Goal: Obtain resource: Download file/media

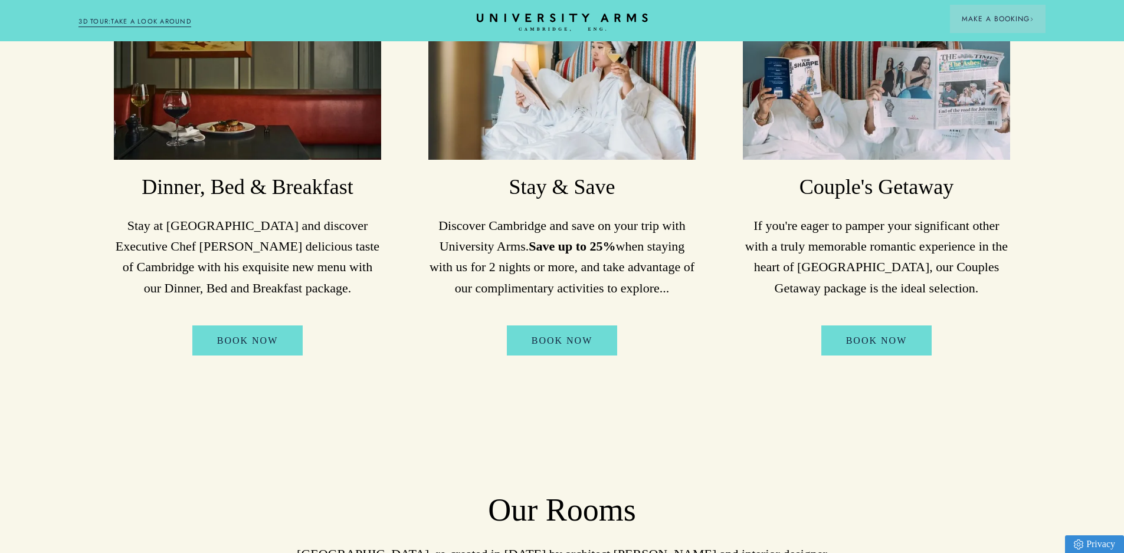
scroll to position [1191, 0]
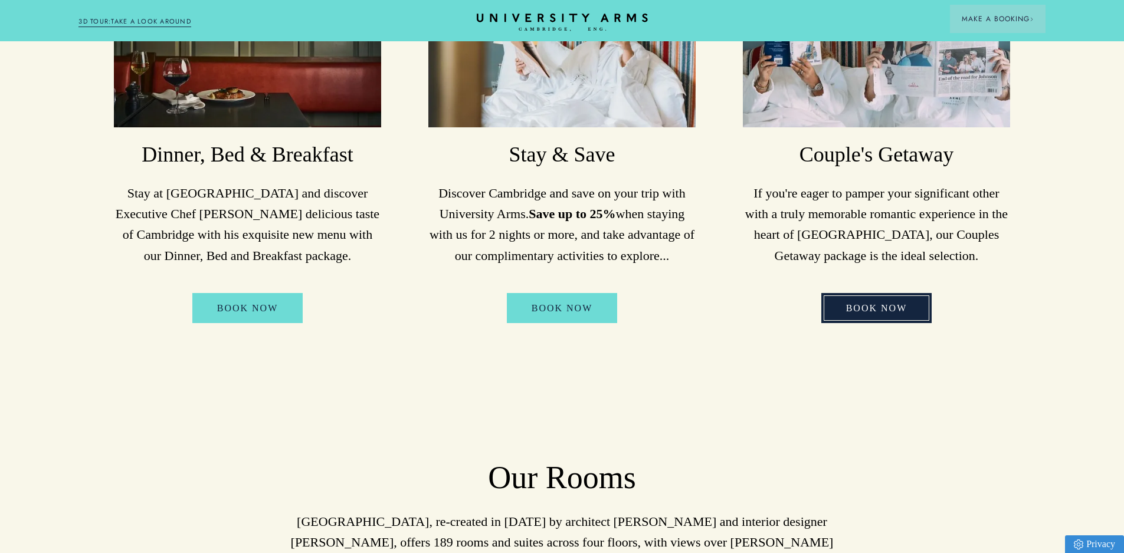
click at [899, 299] on link "Book Now" at bounding box center [876, 308] width 111 height 31
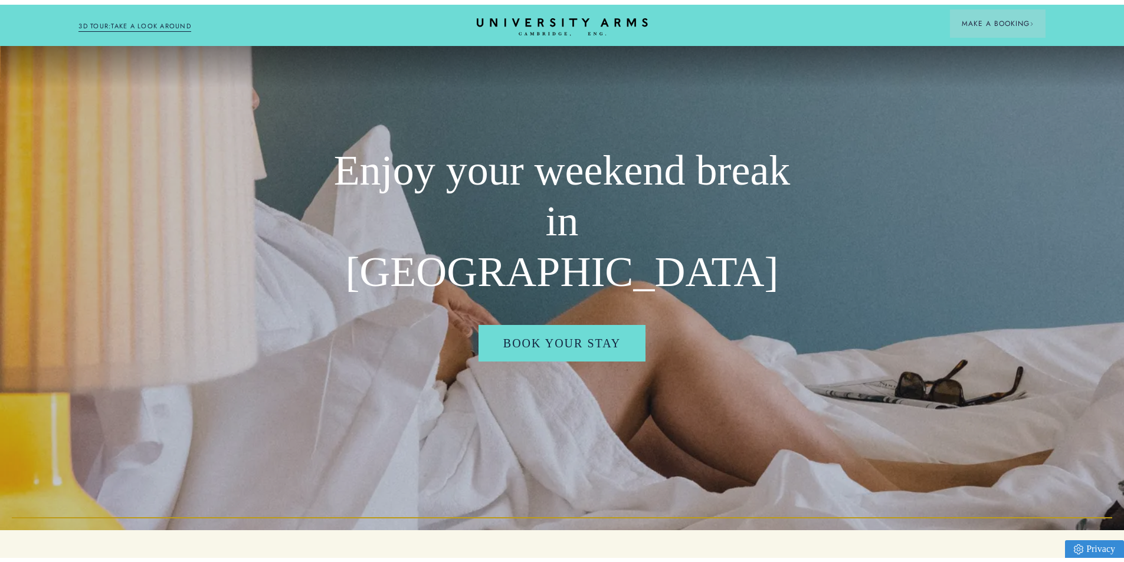
scroll to position [0, 0]
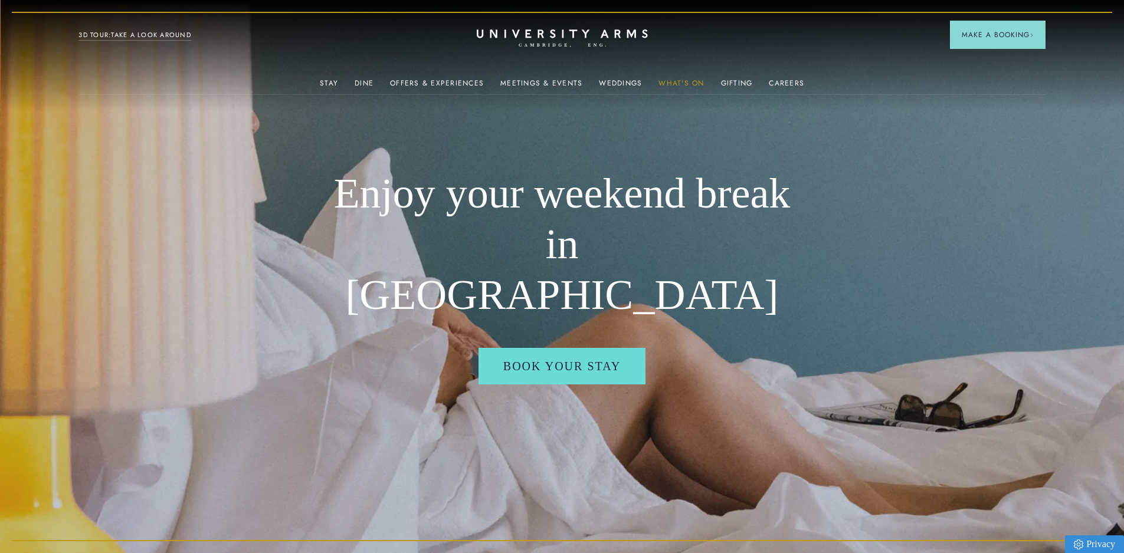
click at [691, 79] on link "What's On" at bounding box center [680, 86] width 45 height 15
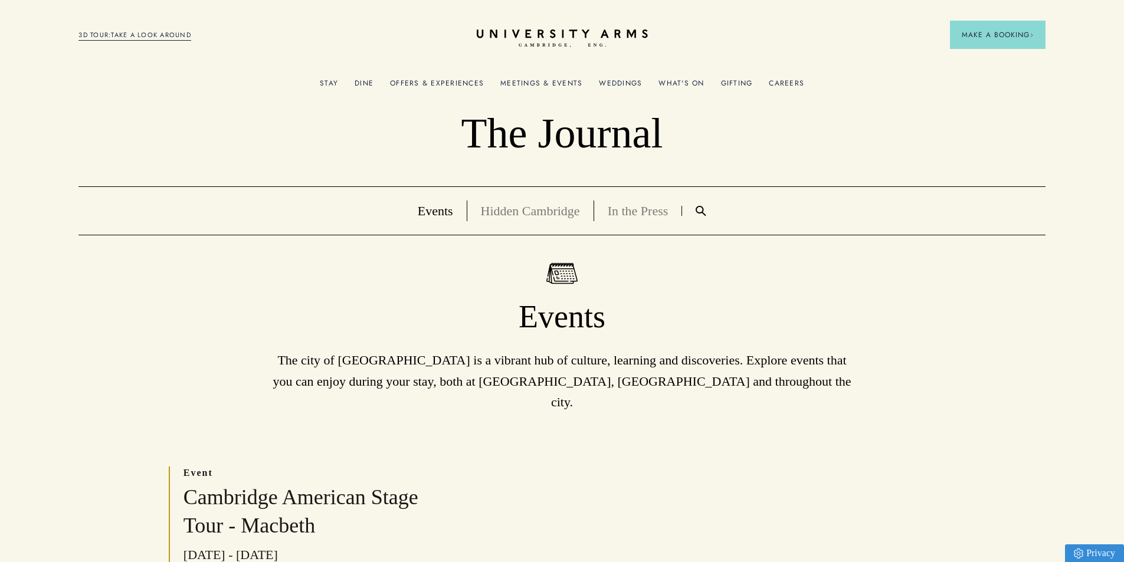
click at [605, 81] on link "Weddings" at bounding box center [620, 86] width 43 height 15
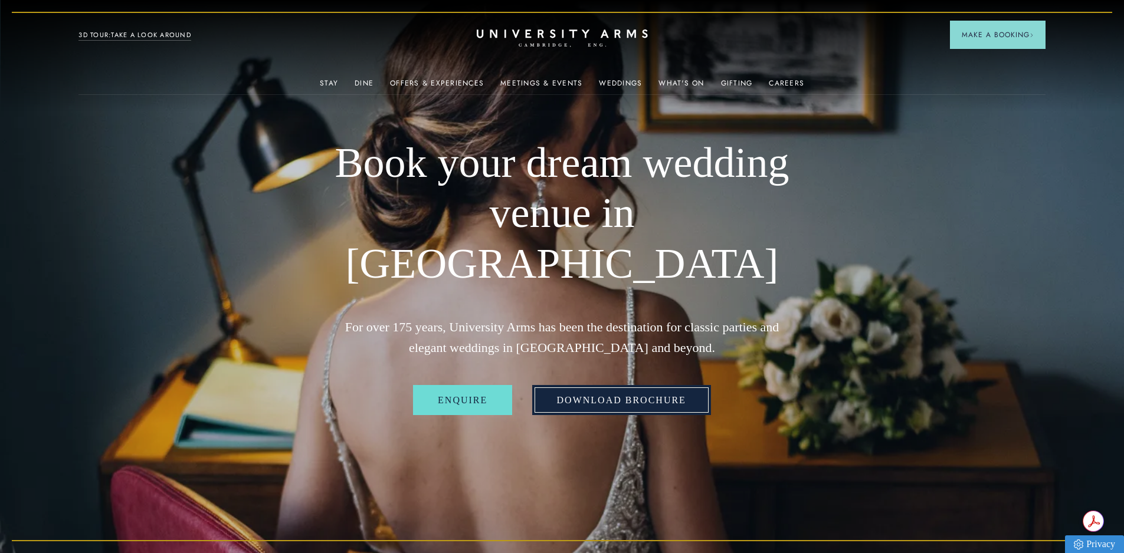
click at [627, 385] on link "Download Brochure" at bounding box center [621, 400] width 179 height 31
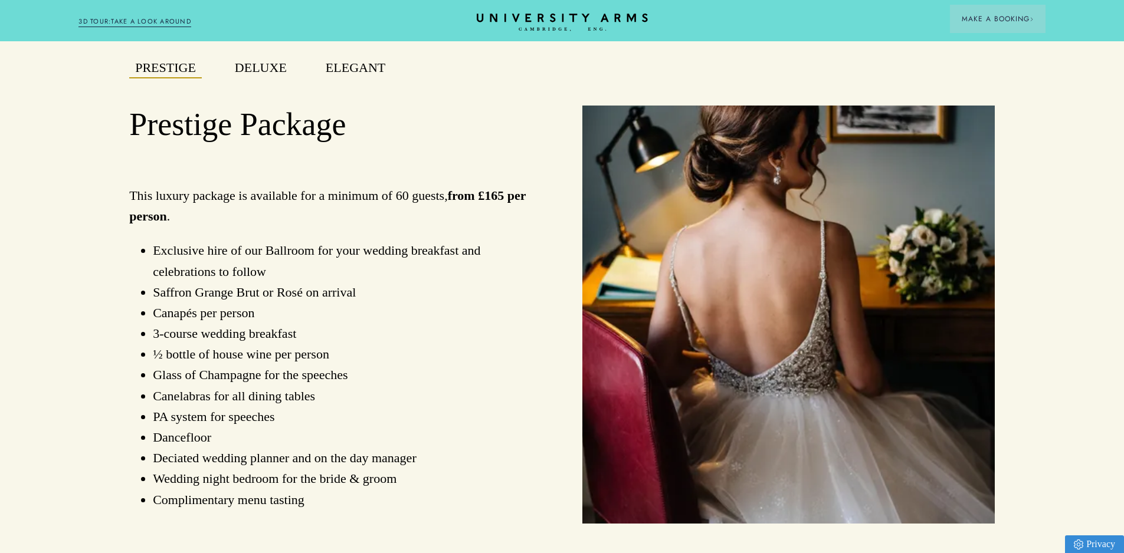
scroll to position [960, 0]
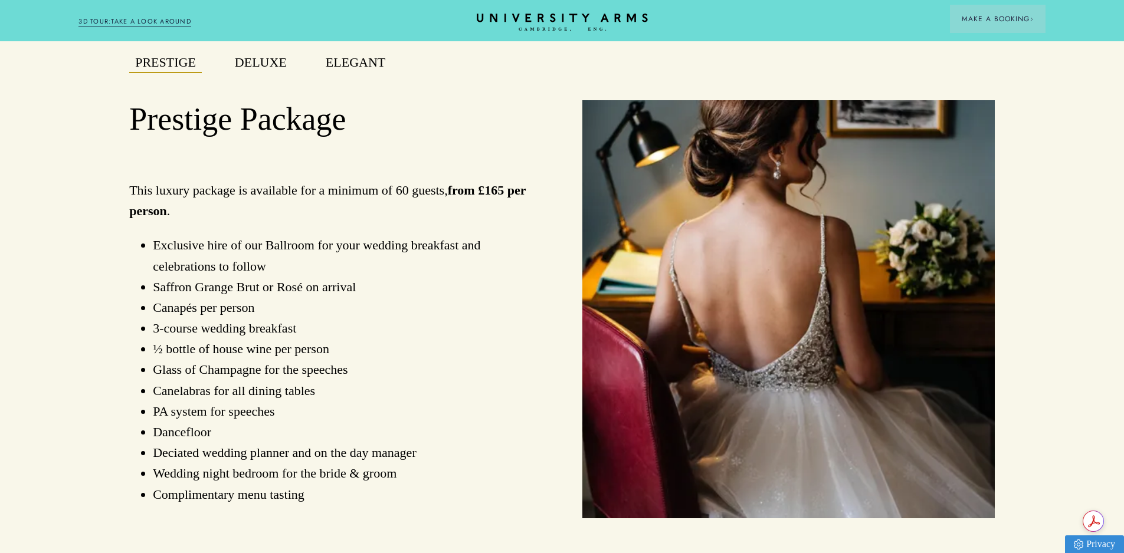
click at [277, 72] on button "Deluxe" at bounding box center [261, 63] width 64 height 21
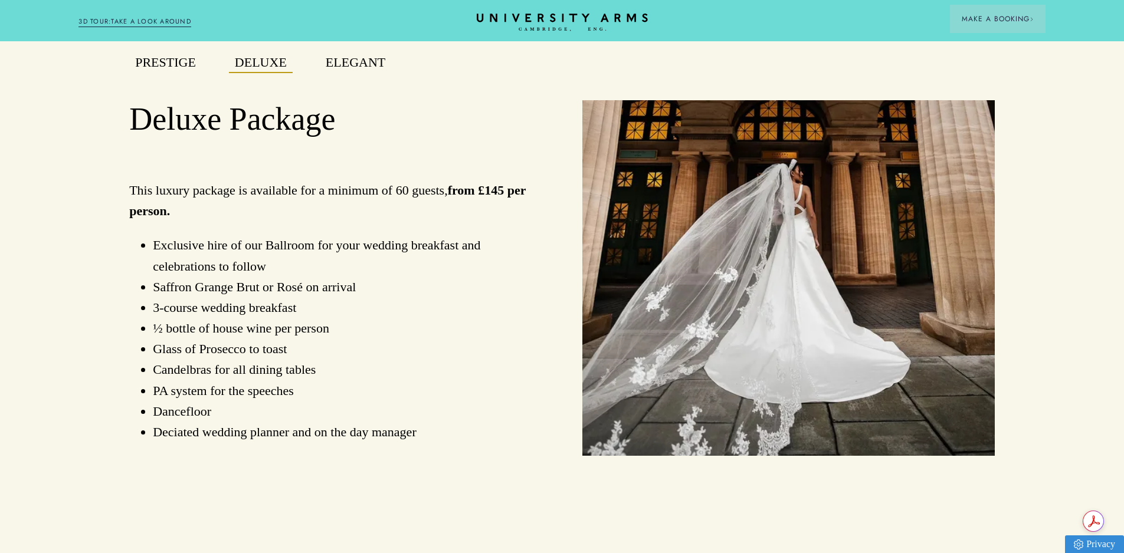
click at [363, 71] on button "Elegant" at bounding box center [355, 63] width 71 height 21
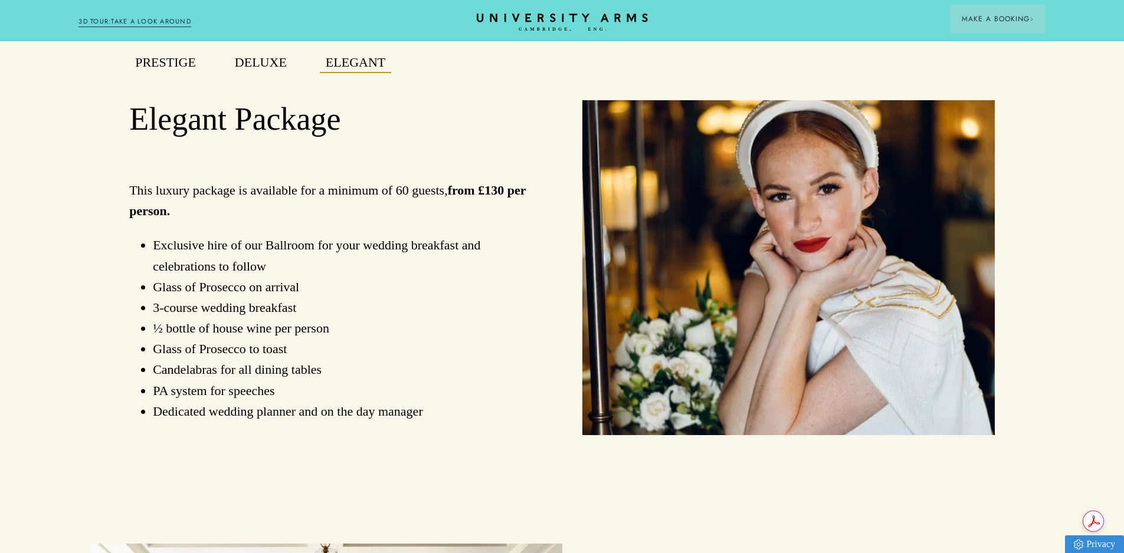
click at [179, 72] on button "Prestige" at bounding box center [165, 63] width 73 height 21
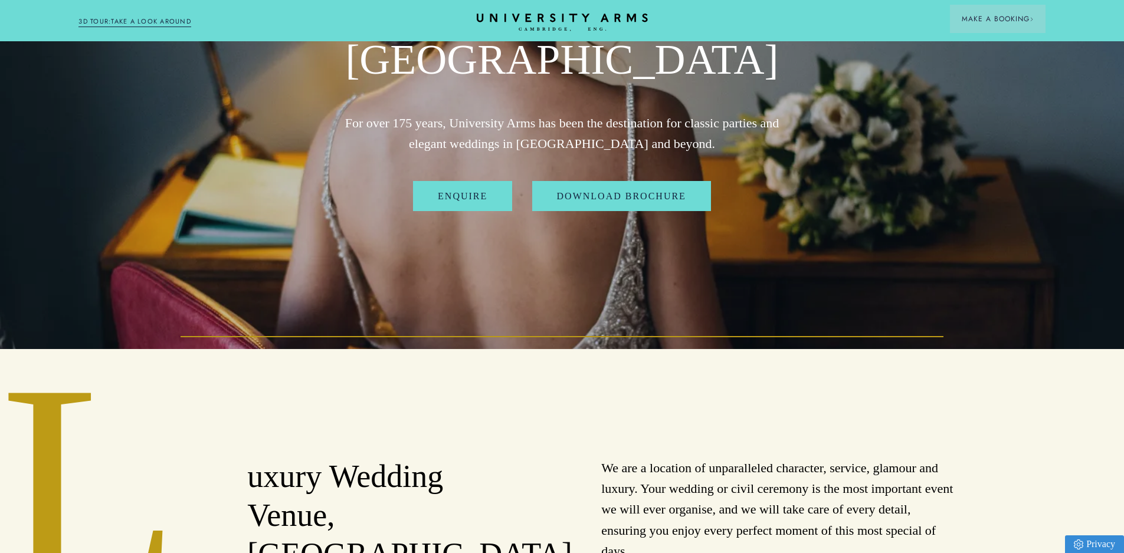
scroll to position [0, 0]
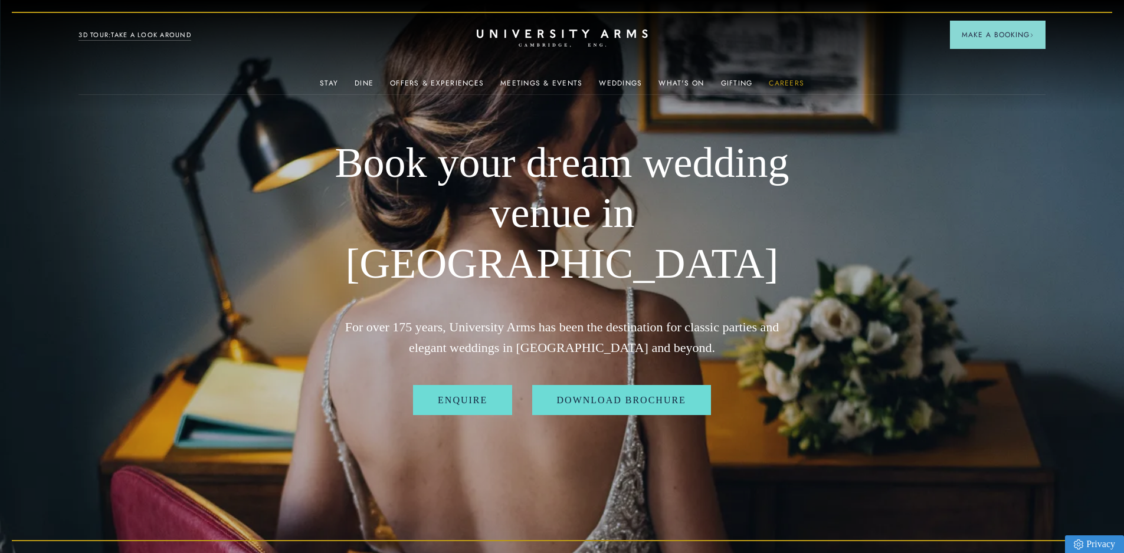
click at [782, 81] on link "Careers" at bounding box center [786, 86] width 35 height 15
